Goal: Task Accomplishment & Management: Complete application form

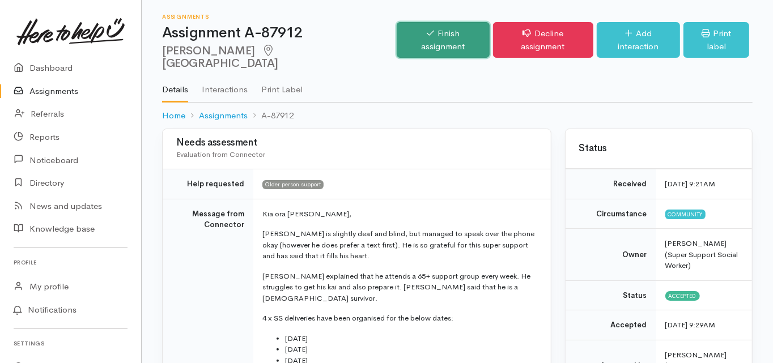
click at [450, 27] on link "Finish assignment" at bounding box center [443, 40] width 92 height 36
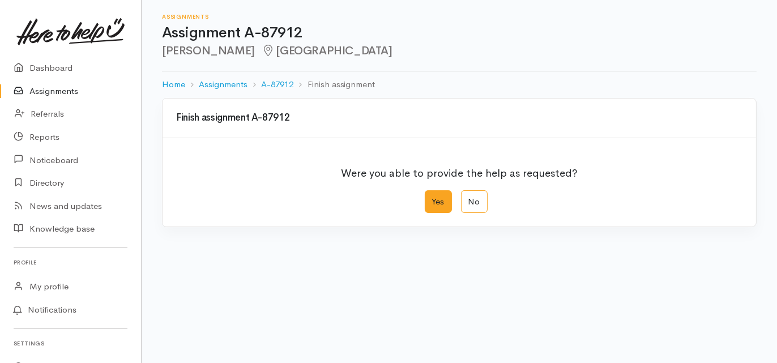
click at [425, 200] on label "Yes" at bounding box center [438, 201] width 27 height 23
click at [425, 198] on input "Yes" at bounding box center [428, 193] width 7 height 7
radio input "true"
click at [300, 273] on div "We delivered the help requested" at bounding box center [452, 279] width 540 height 13
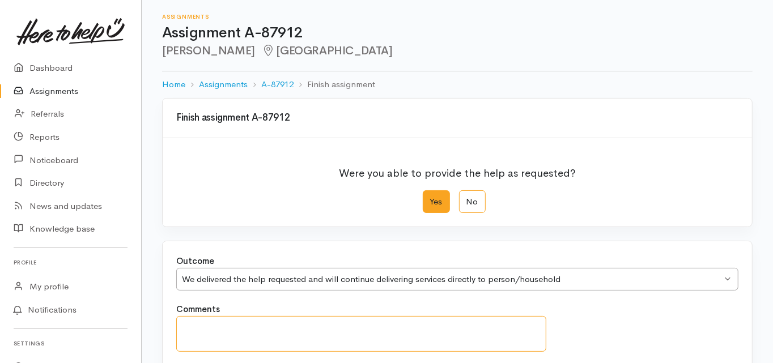
click at [257, 322] on textarea "Comments" at bounding box center [361, 334] width 370 height 36
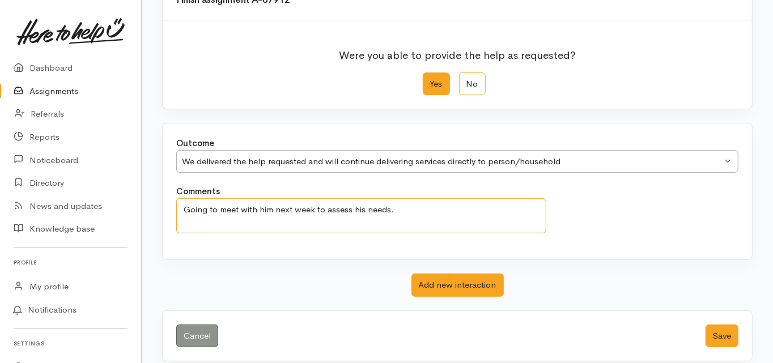
scroll to position [127, 0]
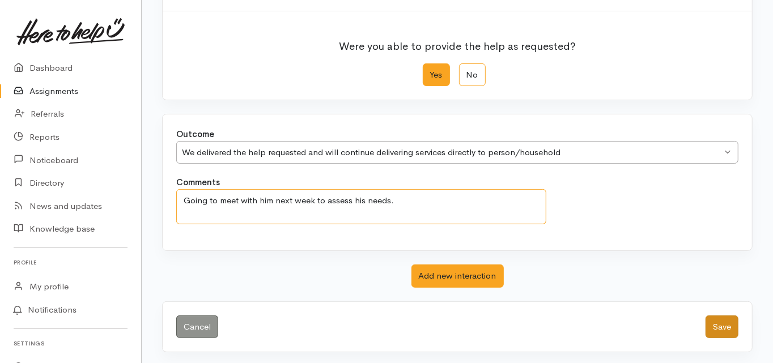
type textarea "Going to meet with him next week to assess his needs."
click at [721, 331] on button "Save" at bounding box center [721, 327] width 33 height 23
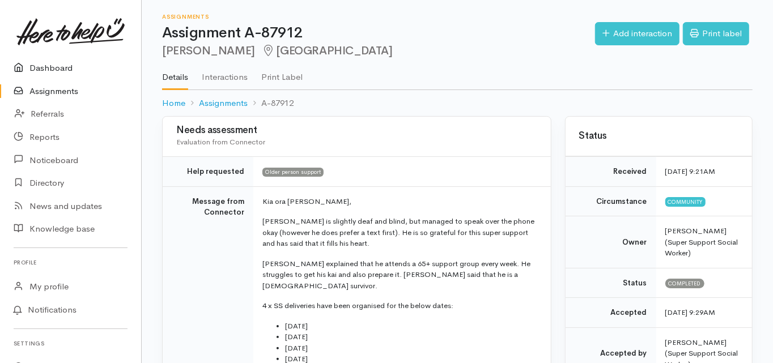
click at [61, 67] on link "Dashboard" at bounding box center [70, 68] width 141 height 23
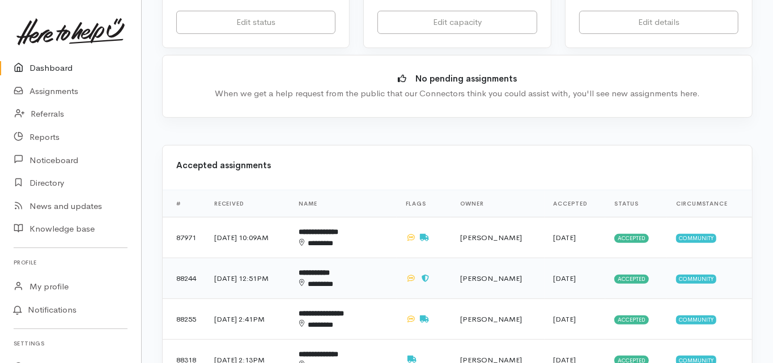
scroll to position [363, 0]
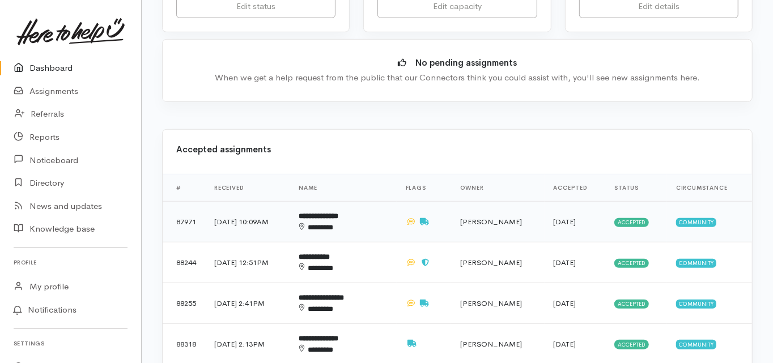
click at [338, 212] on b "**********" at bounding box center [319, 215] width 40 height 7
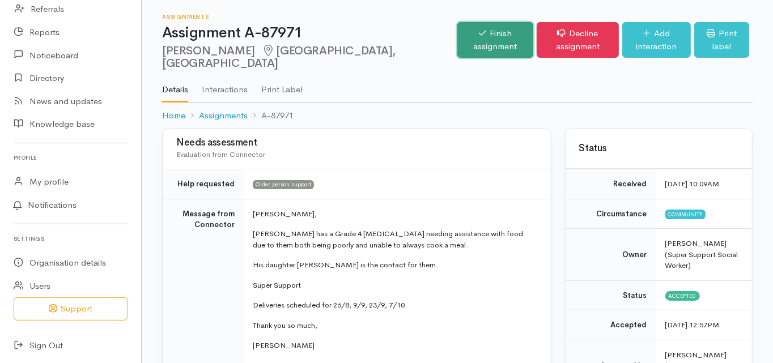
click at [457, 30] on link "Finish assignment" at bounding box center [495, 40] width 76 height 36
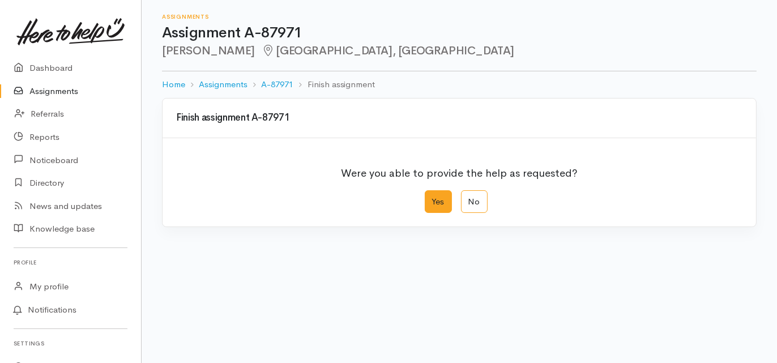
click at [436, 205] on label "Yes" at bounding box center [438, 201] width 27 height 23
click at [432, 198] on input "Yes" at bounding box center [428, 193] width 7 height 7
radio input "true"
click at [272, 278] on div "We delivered the help requested" at bounding box center [452, 279] width 540 height 13
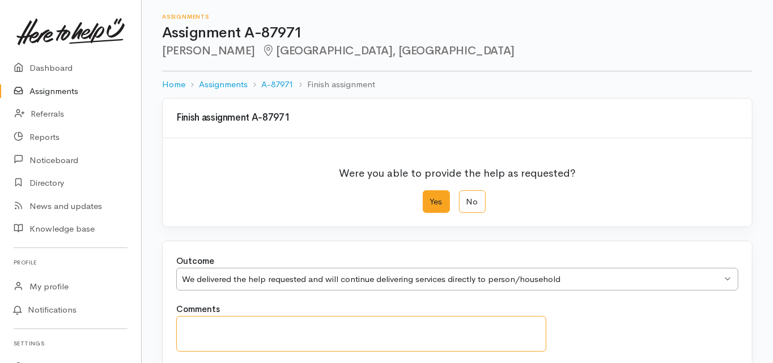
click at [214, 335] on textarea "Comments" at bounding box center [361, 334] width 370 height 36
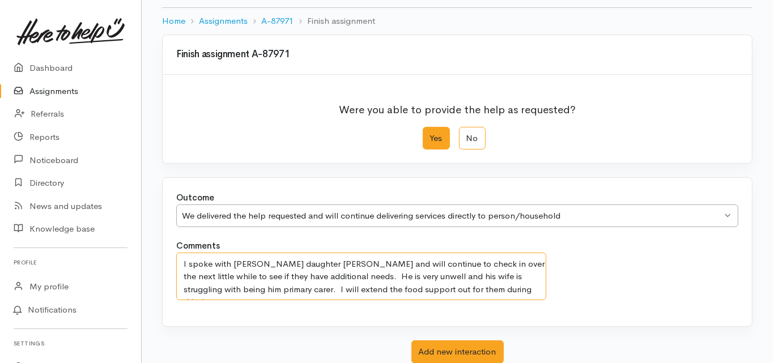
scroll to position [136, 0]
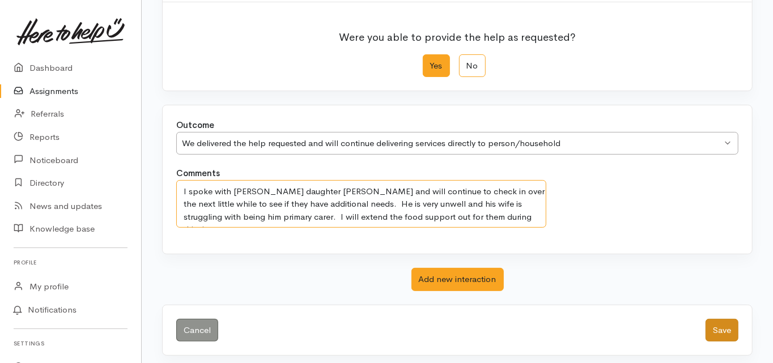
type textarea "I spoke with Rodger's daughter Katrina and will continue to check in over the n…"
click at [722, 324] on button "Save" at bounding box center [721, 330] width 33 height 23
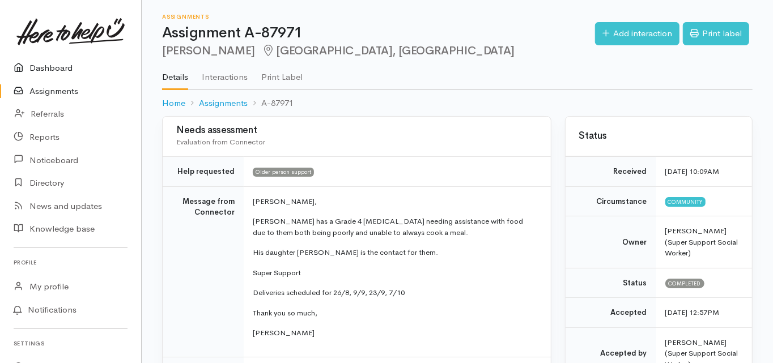
click at [61, 70] on link "Dashboard" at bounding box center [70, 68] width 141 height 23
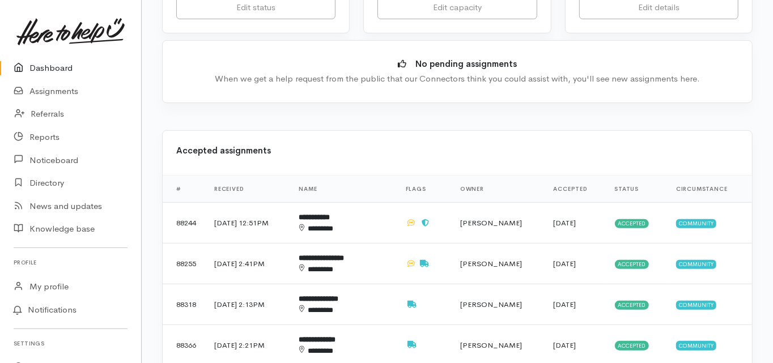
scroll to position [363, 0]
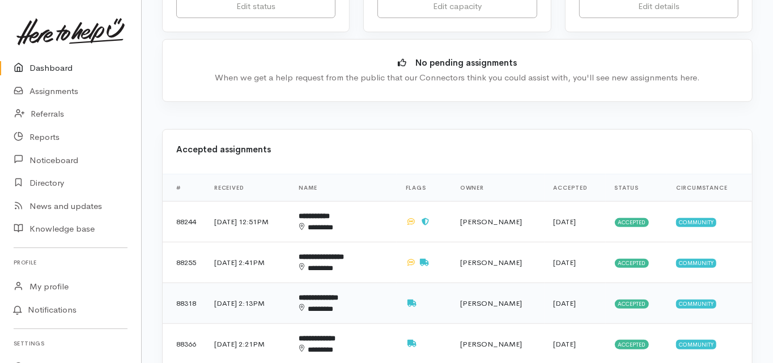
click at [335, 294] on b "**********" at bounding box center [319, 297] width 40 height 7
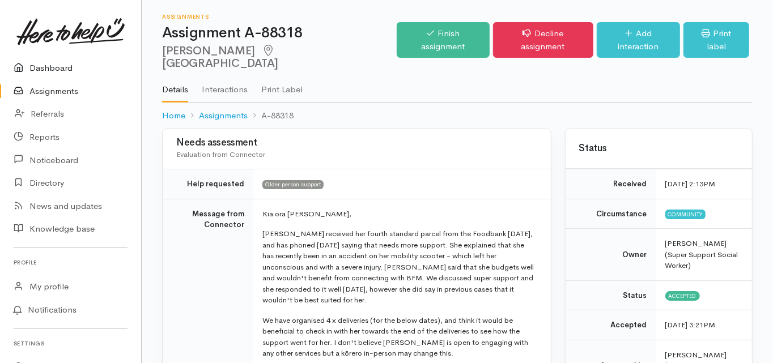
click at [50, 69] on link "Dashboard" at bounding box center [70, 68] width 141 height 23
